Goal: Obtain resource: Download file/media

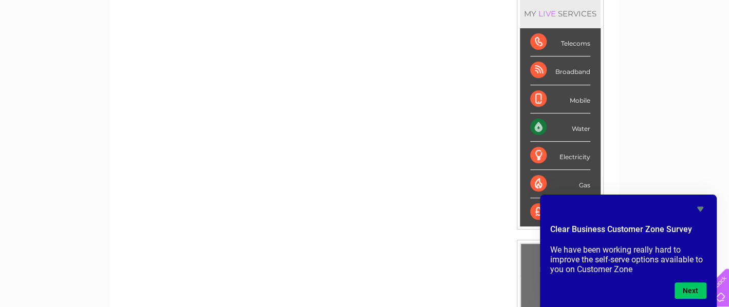
scroll to position [138, 0]
click at [554, 128] on div "Water" at bounding box center [561, 129] width 60 height 28
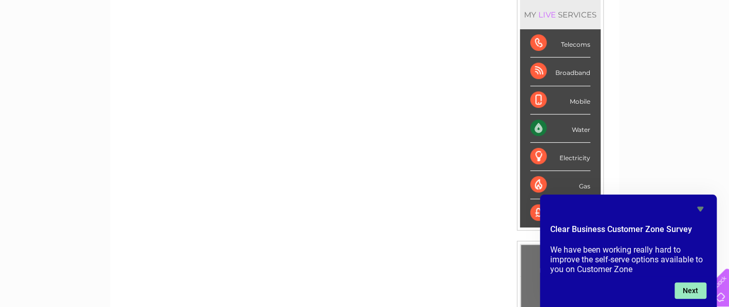
click at [691, 295] on button "Next" at bounding box center [691, 291] width 32 height 16
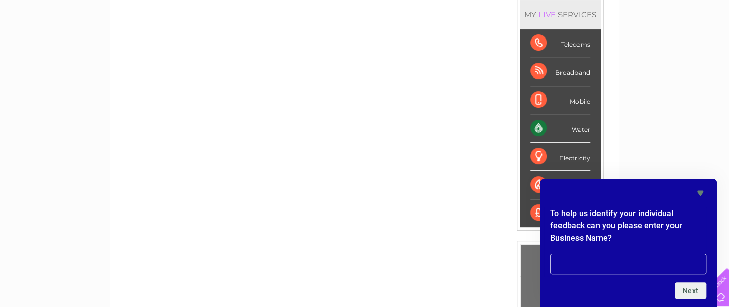
click at [541, 128] on div "Water" at bounding box center [561, 129] width 60 height 28
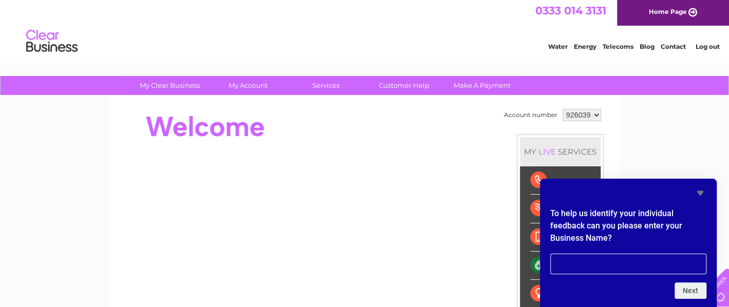
scroll to position [0, 0]
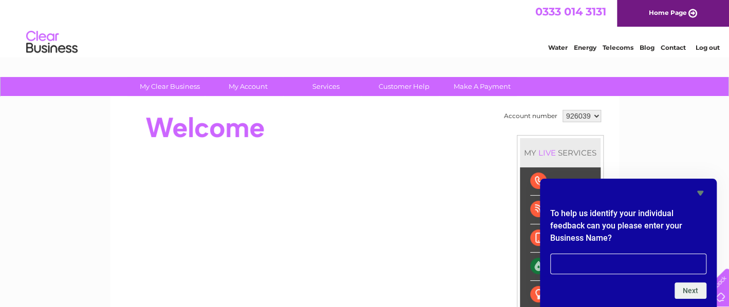
click at [240, 88] on link "My Account" at bounding box center [248, 86] width 85 height 19
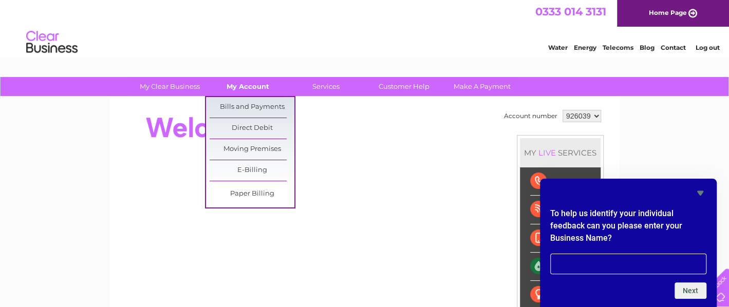
click at [245, 107] on link "Bills and Payments" at bounding box center [252, 107] width 85 height 21
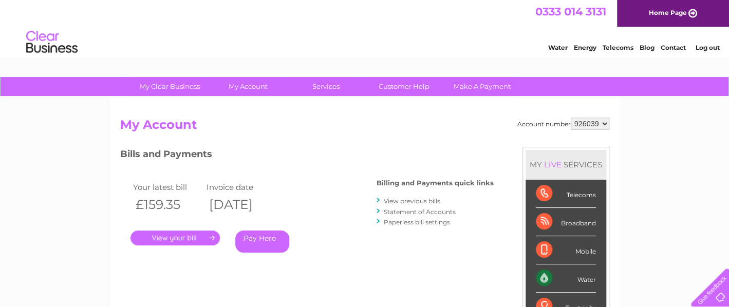
click at [417, 199] on link "View previous bills" at bounding box center [412, 201] width 57 height 8
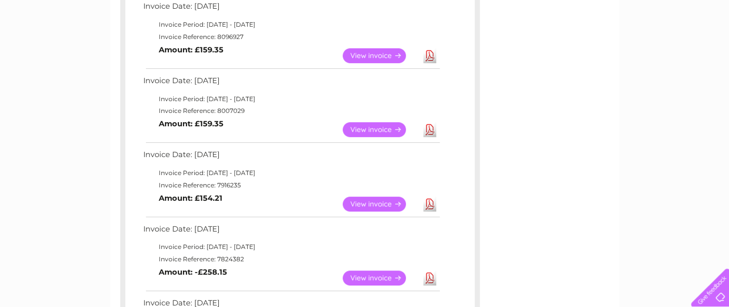
scroll to position [257, 0]
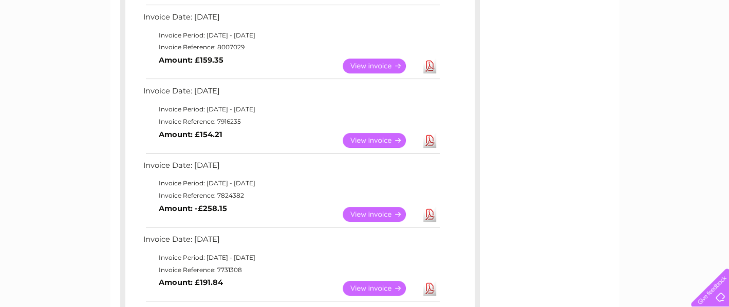
click at [429, 139] on link "Download" at bounding box center [430, 140] width 13 height 15
click at [428, 139] on link "Download" at bounding box center [430, 140] width 13 height 15
click at [380, 137] on link "View" at bounding box center [381, 140] width 76 height 15
click at [428, 137] on link "Download" at bounding box center [430, 140] width 13 height 15
click at [432, 140] on link "Download" at bounding box center [430, 140] width 13 height 15
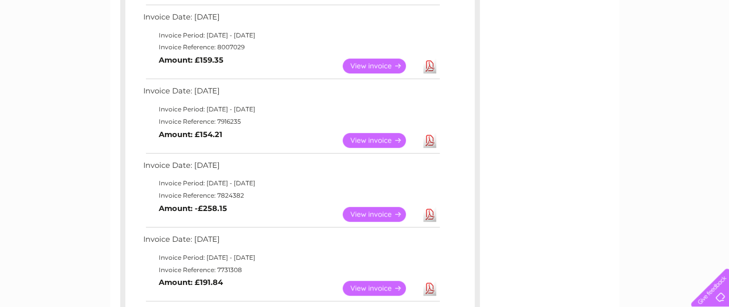
click at [428, 144] on link "Download" at bounding box center [430, 140] width 13 height 15
click at [434, 142] on link "Download" at bounding box center [430, 140] width 13 height 15
click at [432, 143] on link "Download" at bounding box center [430, 140] width 13 height 15
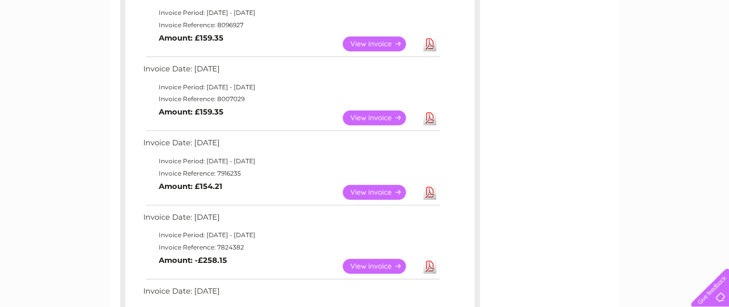
scroll to position [207, 0]
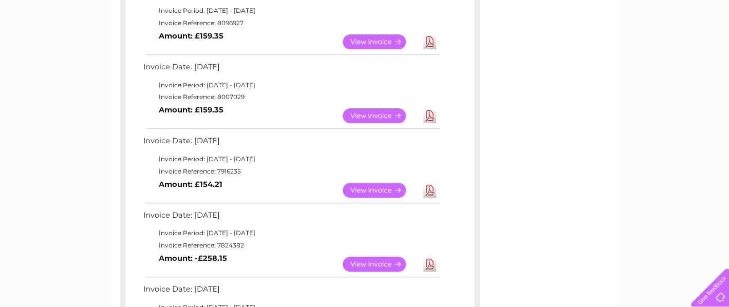
click at [381, 183] on link "View" at bounding box center [381, 190] width 76 height 15
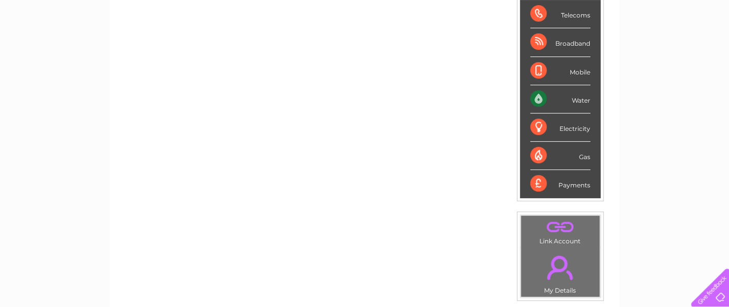
scroll to position [169, 0]
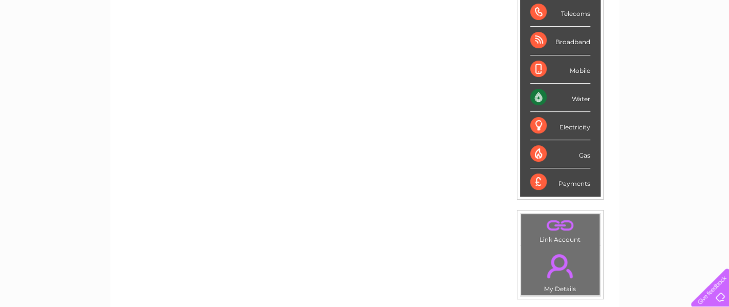
click at [541, 94] on div "Water" at bounding box center [561, 98] width 60 height 28
click at [551, 95] on div "Water" at bounding box center [561, 98] width 60 height 28
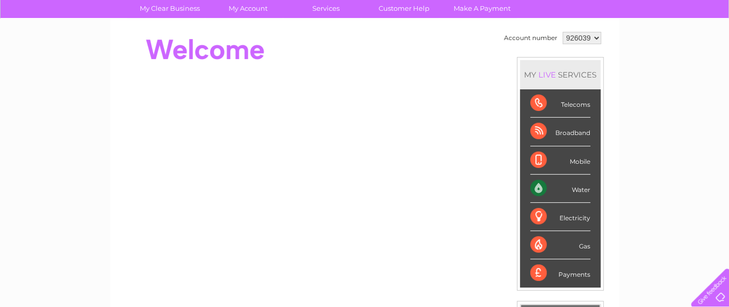
scroll to position [0, 0]
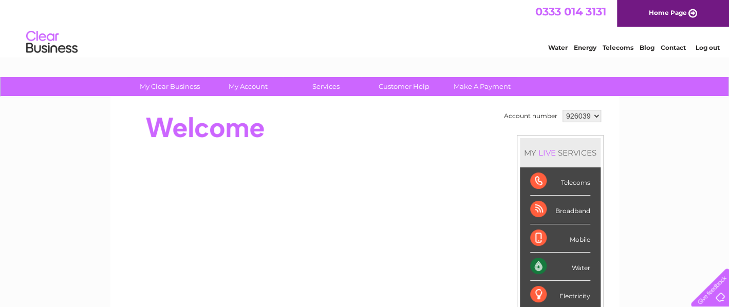
click at [246, 86] on link "My Account" at bounding box center [248, 86] width 85 height 19
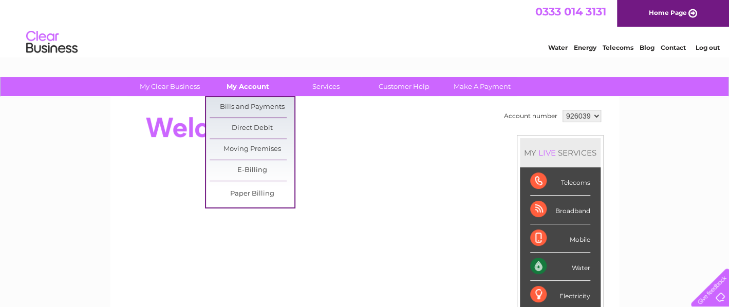
click at [248, 104] on link "Bills and Payments" at bounding box center [252, 107] width 85 height 21
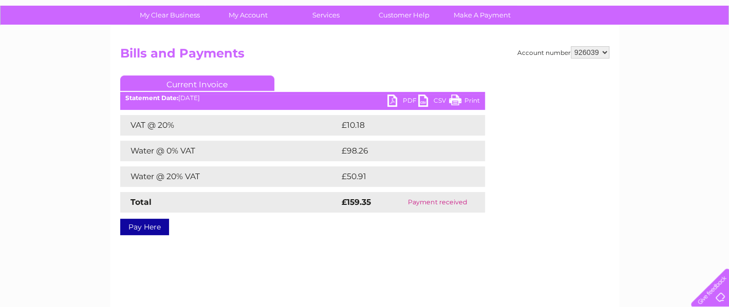
scroll to position [69, 0]
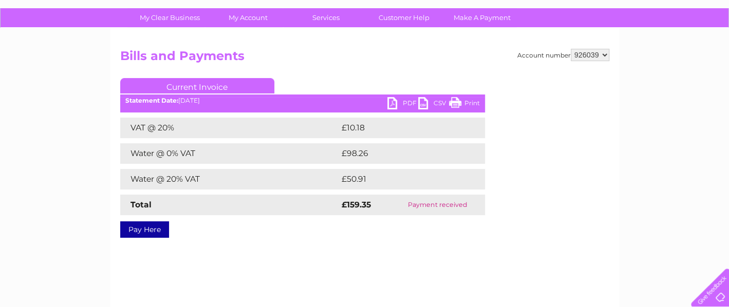
click at [400, 104] on link "PDF" at bounding box center [403, 104] width 31 height 15
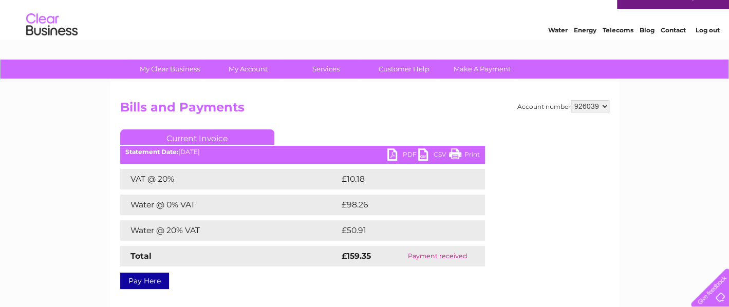
scroll to position [0, 0]
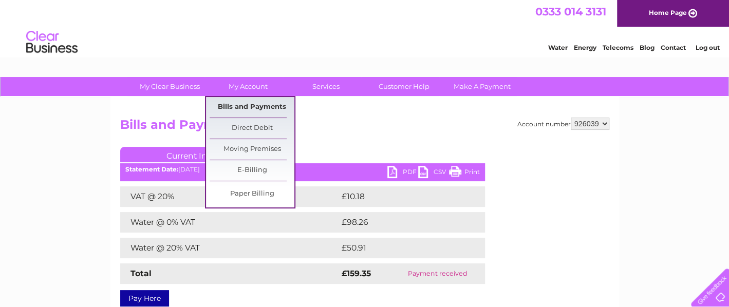
click at [237, 103] on link "Bills and Payments" at bounding box center [252, 107] width 85 height 21
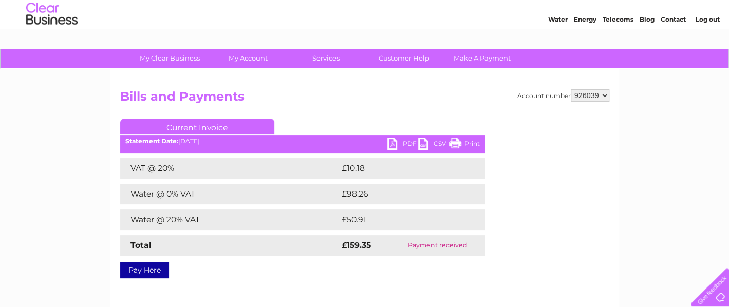
scroll to position [51, 0]
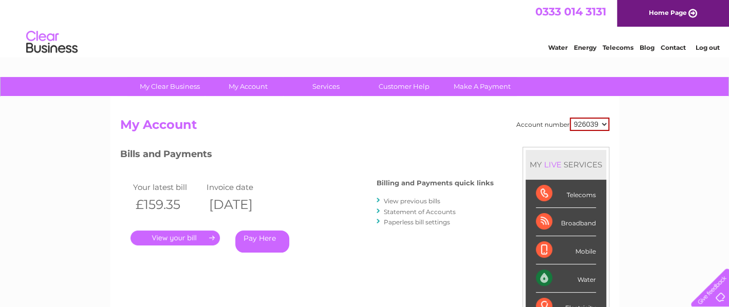
click at [399, 201] on link "View previous bills" at bounding box center [412, 201] width 57 height 8
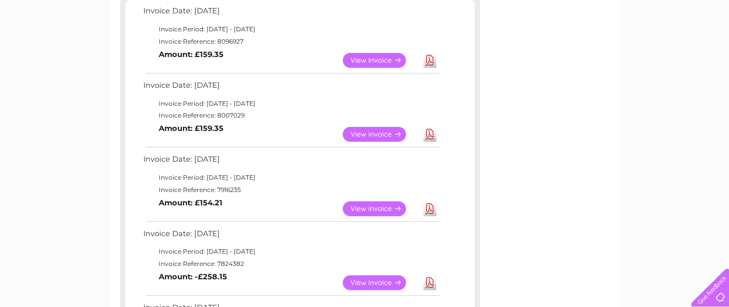
scroll to position [206, 0]
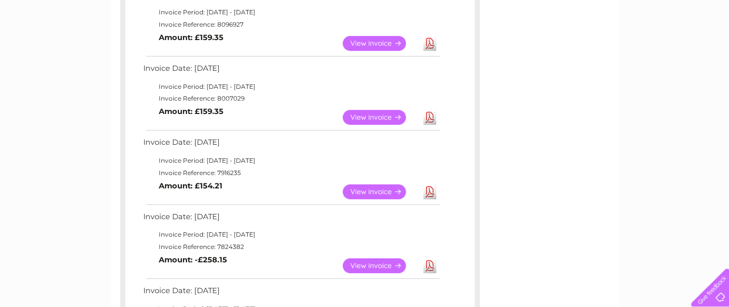
click at [367, 188] on link "View" at bounding box center [381, 192] width 76 height 15
